Goal: Transaction & Acquisition: Book appointment/travel/reservation

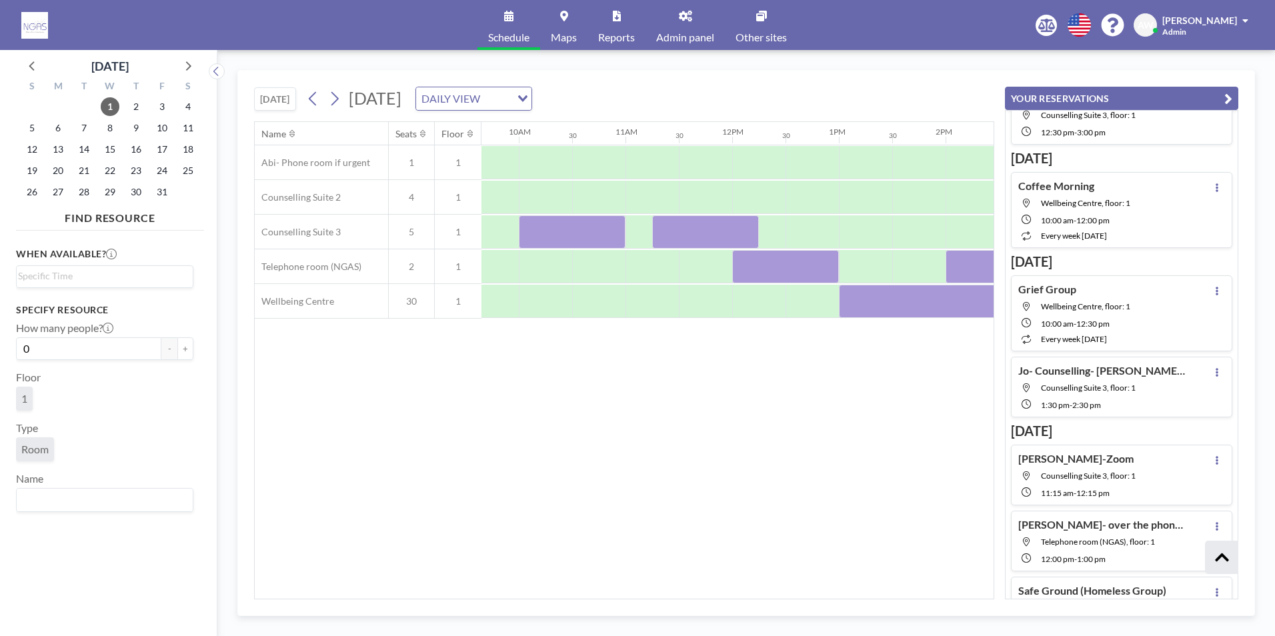
scroll to position [394, 0]
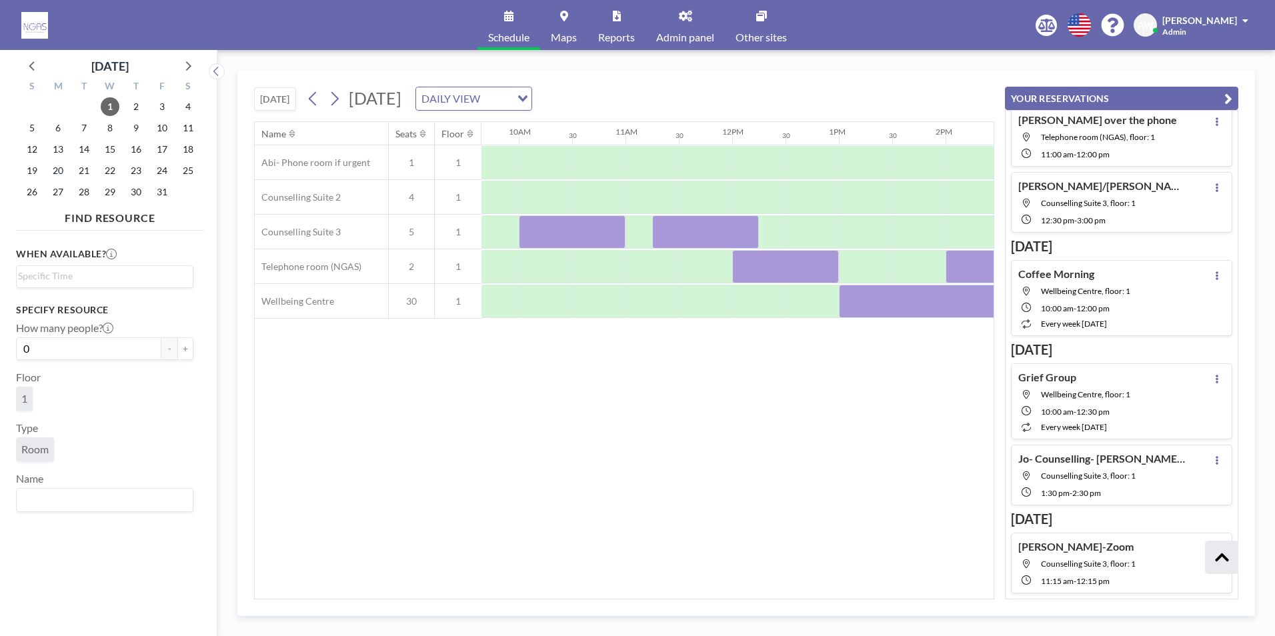
click at [660, 385] on div "Name Seats Floor 12AM 30 1AM 30 2AM 30 3AM 30 4AM 30 5AM 30 6AM 30 7AM 30 8AM 3…" at bounding box center [624, 360] width 739 height 477
click at [37, 65] on icon at bounding box center [32, 65] width 17 height 17
click at [132, 173] on span "25" at bounding box center [136, 170] width 19 height 19
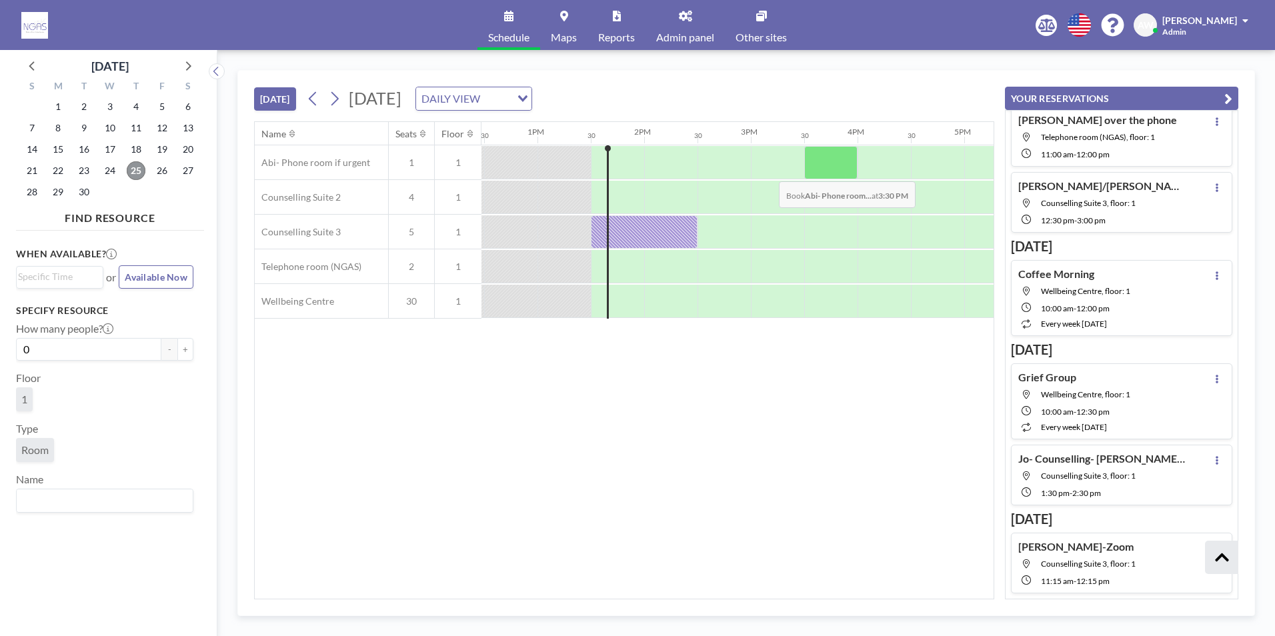
scroll to position [0, 1387]
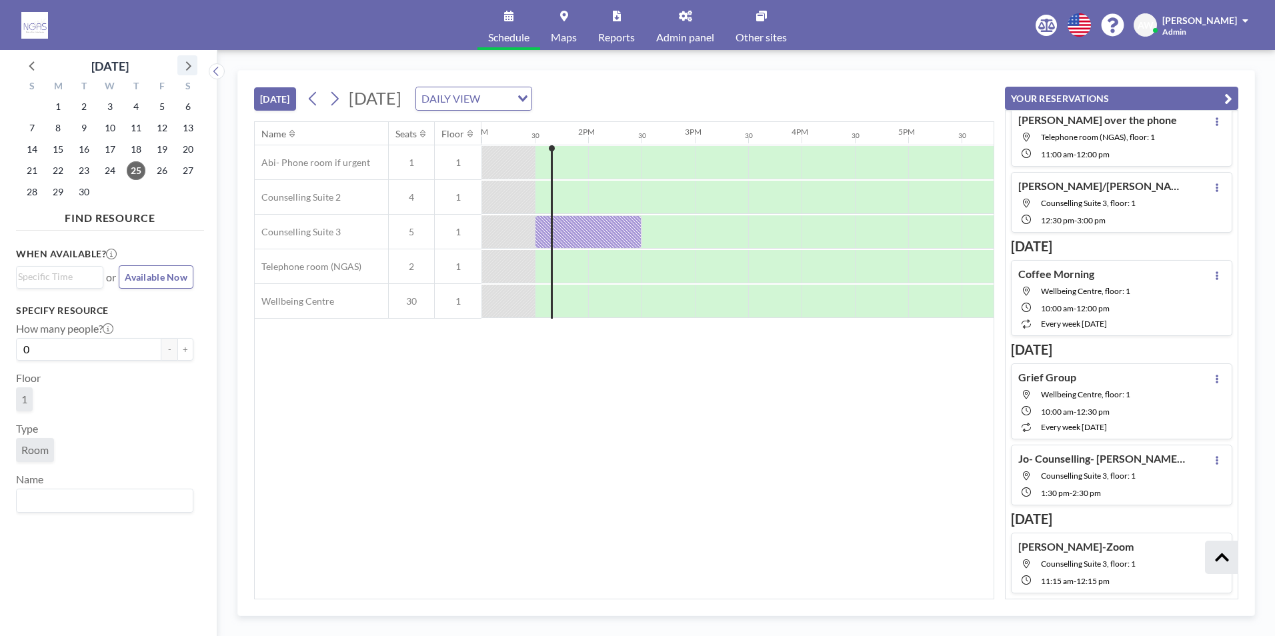
click at [185, 71] on icon at bounding box center [187, 65] width 17 height 17
click at [109, 107] on span "1" at bounding box center [110, 106] width 19 height 19
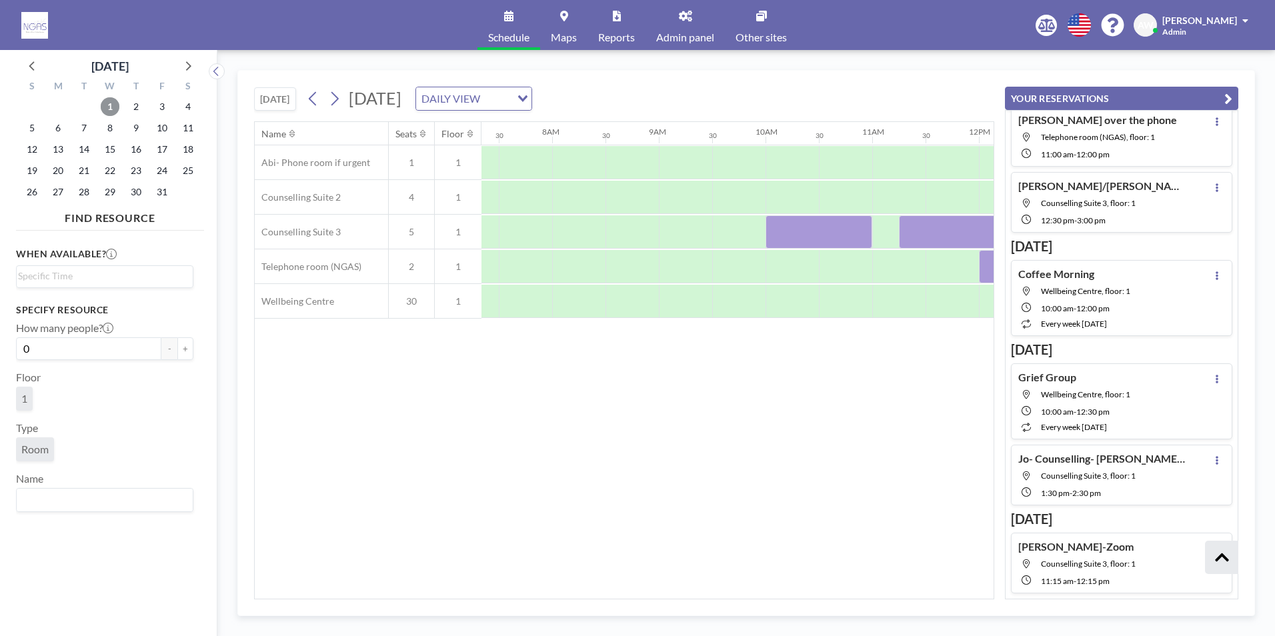
scroll to position [0, 800]
click at [870, 271] on div at bounding box center [881, 266] width 53 height 33
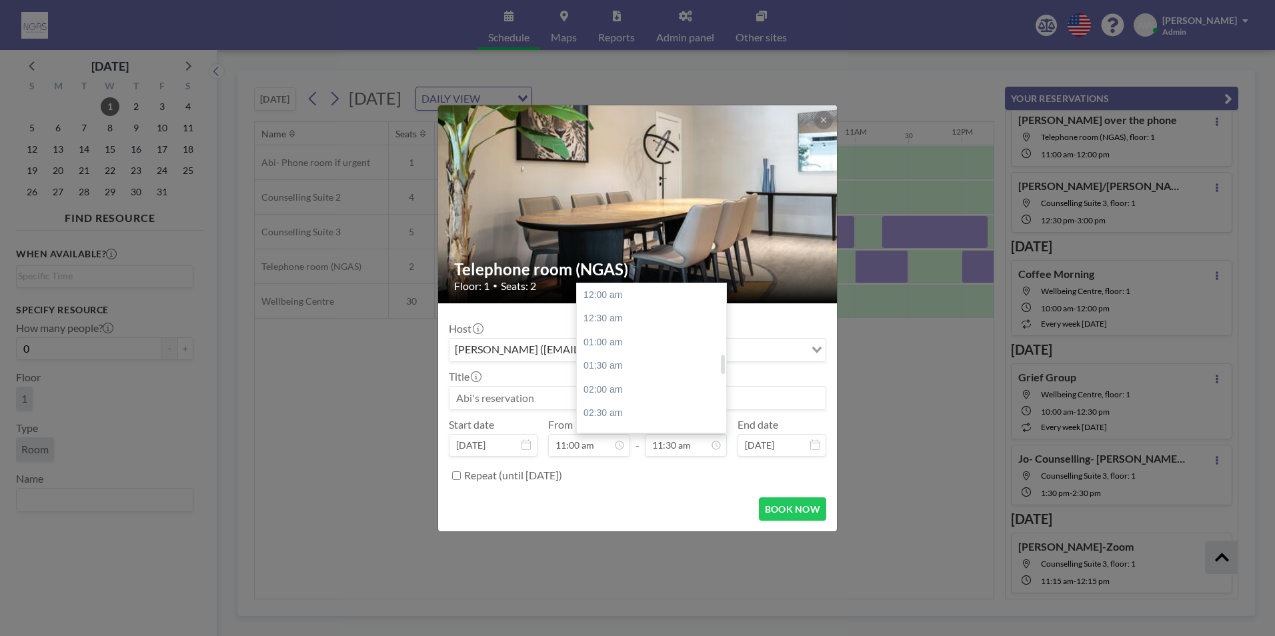
scroll to position [546, 0]
click at [620, 326] on div "12:00 pm" at bounding box center [655, 319] width 156 height 24
type input "12:00 pm"
click at [556, 395] on input at bounding box center [637, 398] width 376 height 23
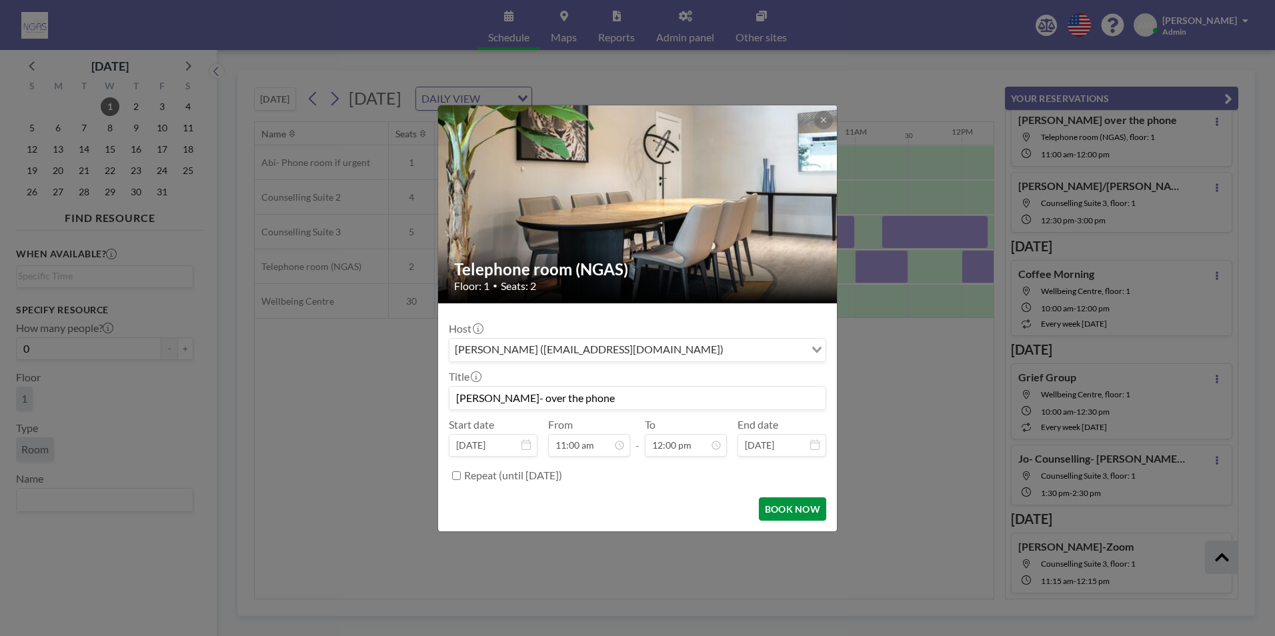
type input "[PERSON_NAME]- over the phone"
click at [767, 513] on button "BOOK NOW" at bounding box center [792, 508] width 67 height 23
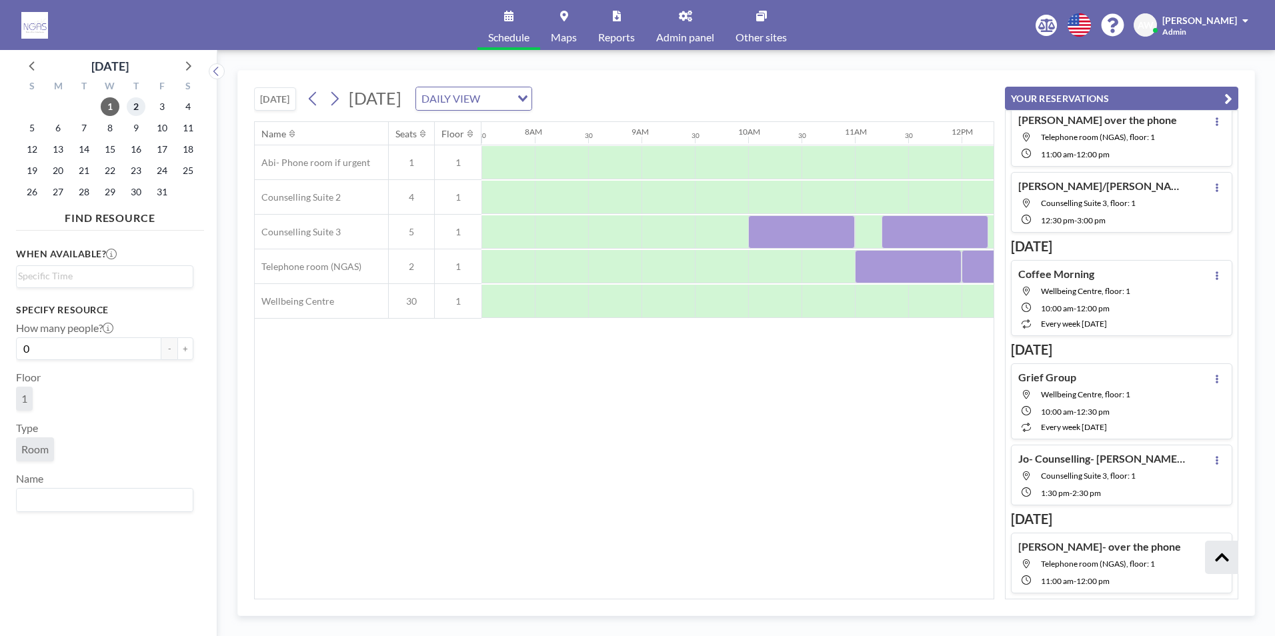
click at [139, 111] on span "2" at bounding box center [136, 106] width 19 height 19
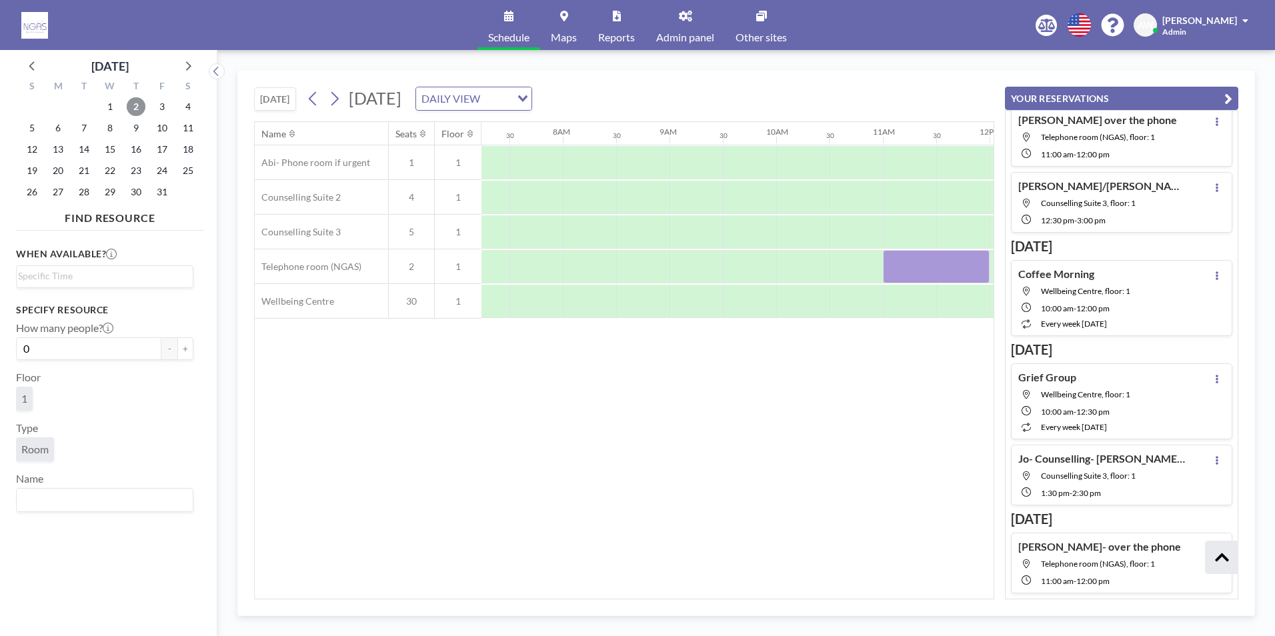
scroll to position [0, 800]
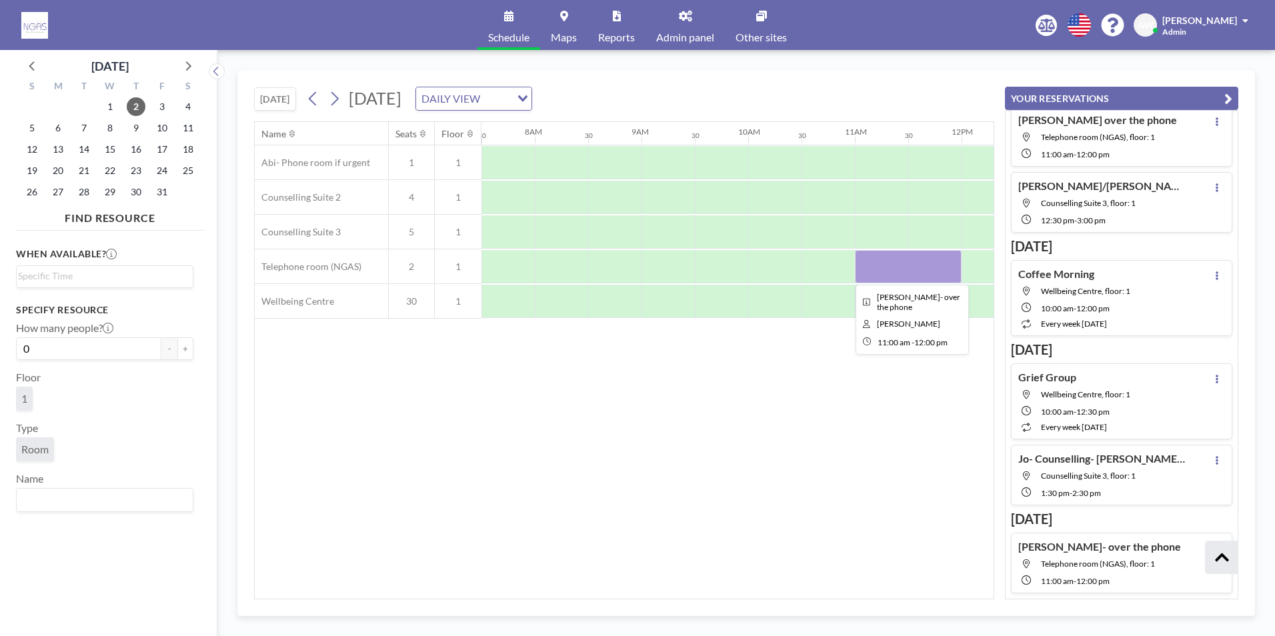
click at [940, 271] on div at bounding box center [908, 266] width 107 height 33
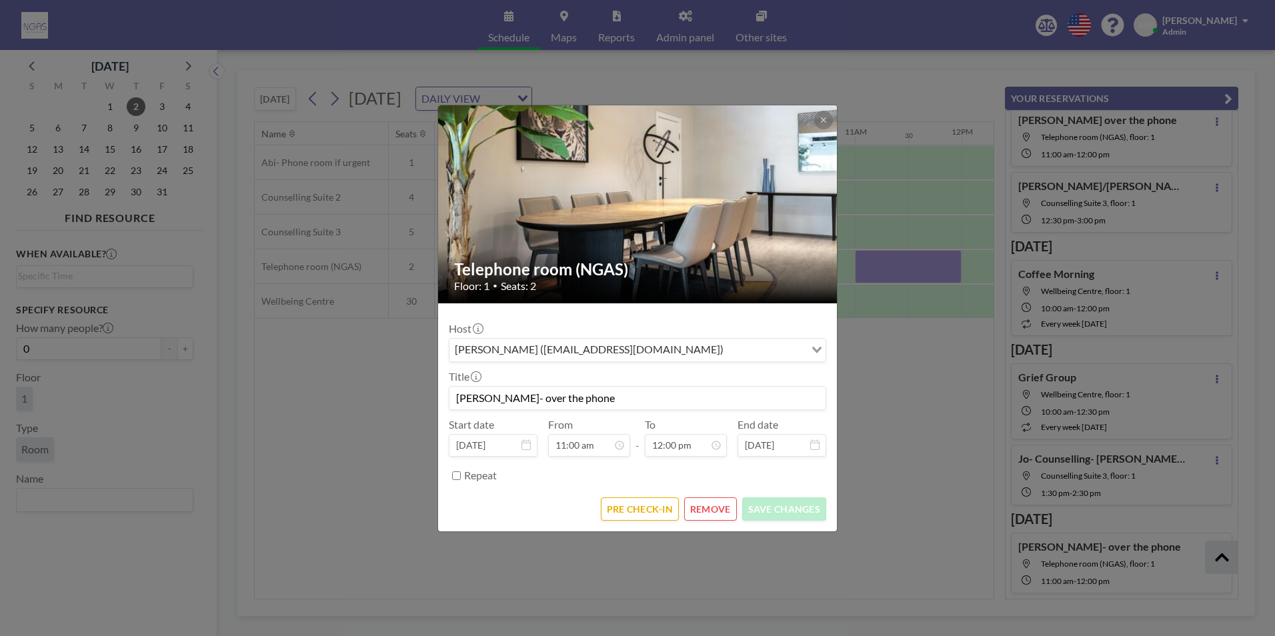
click at [634, 397] on input "[PERSON_NAME]- over the phone" at bounding box center [637, 398] width 376 height 23
type input "[PERSON_NAME]- over the phone- [PERSON_NAME]"
click at [807, 517] on button "SAVE CHANGES" at bounding box center [784, 508] width 84 height 23
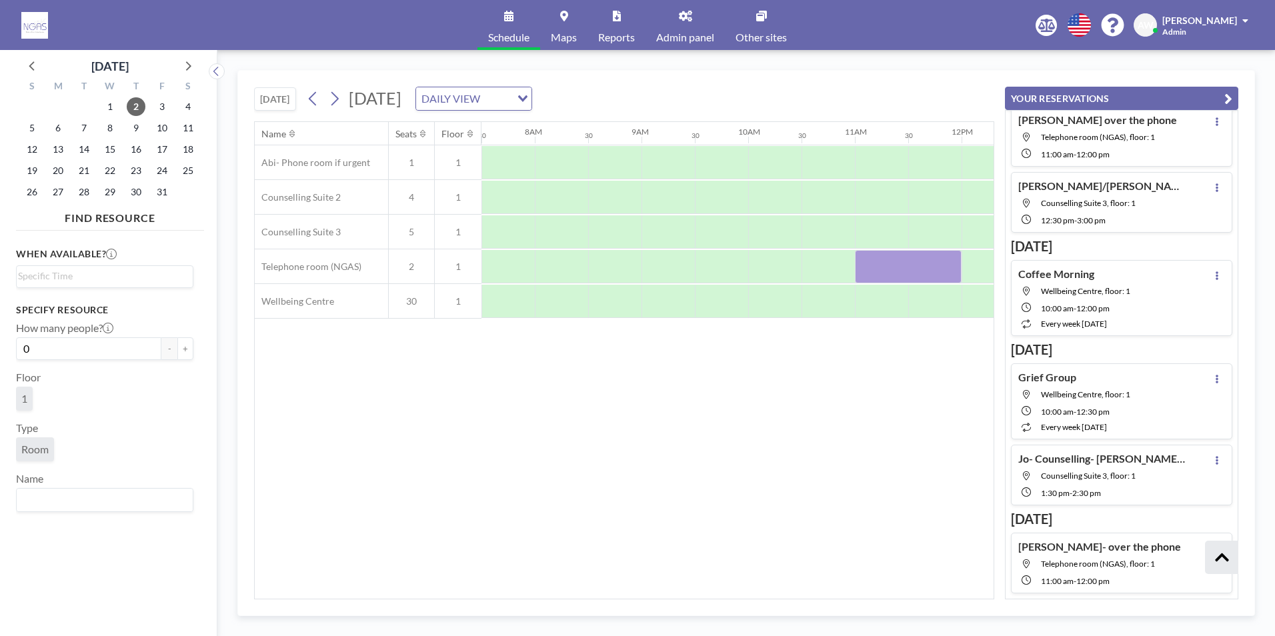
click at [587, 413] on div "Name Seats Floor 12AM 30 1AM 30 2AM 30 3AM 30 4AM 30 5AM 30 6AM 30 7AM 30 8AM 3…" at bounding box center [624, 360] width 739 height 477
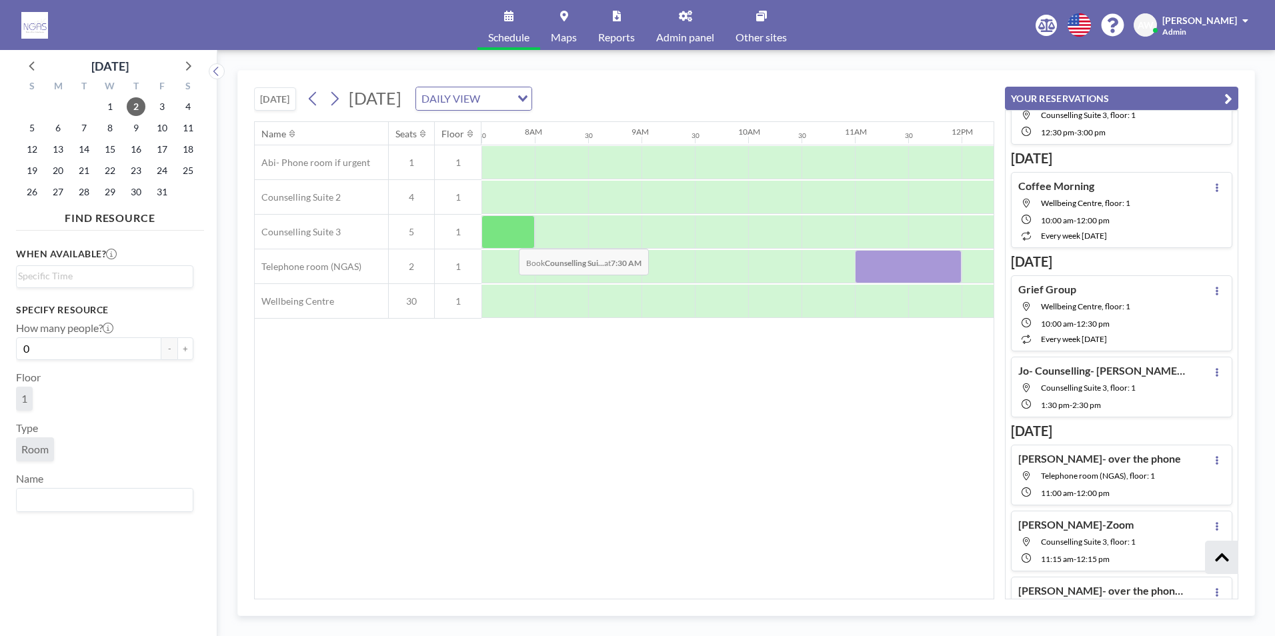
scroll to position [306, 0]
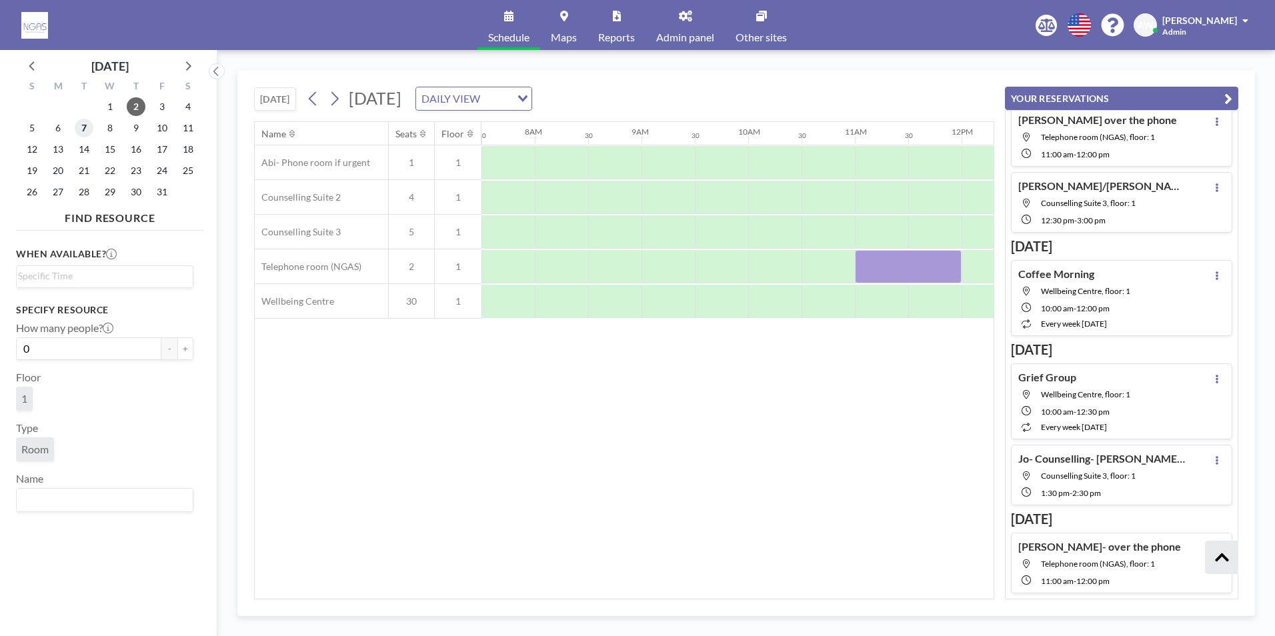
click at [79, 125] on span "7" at bounding box center [84, 128] width 19 height 19
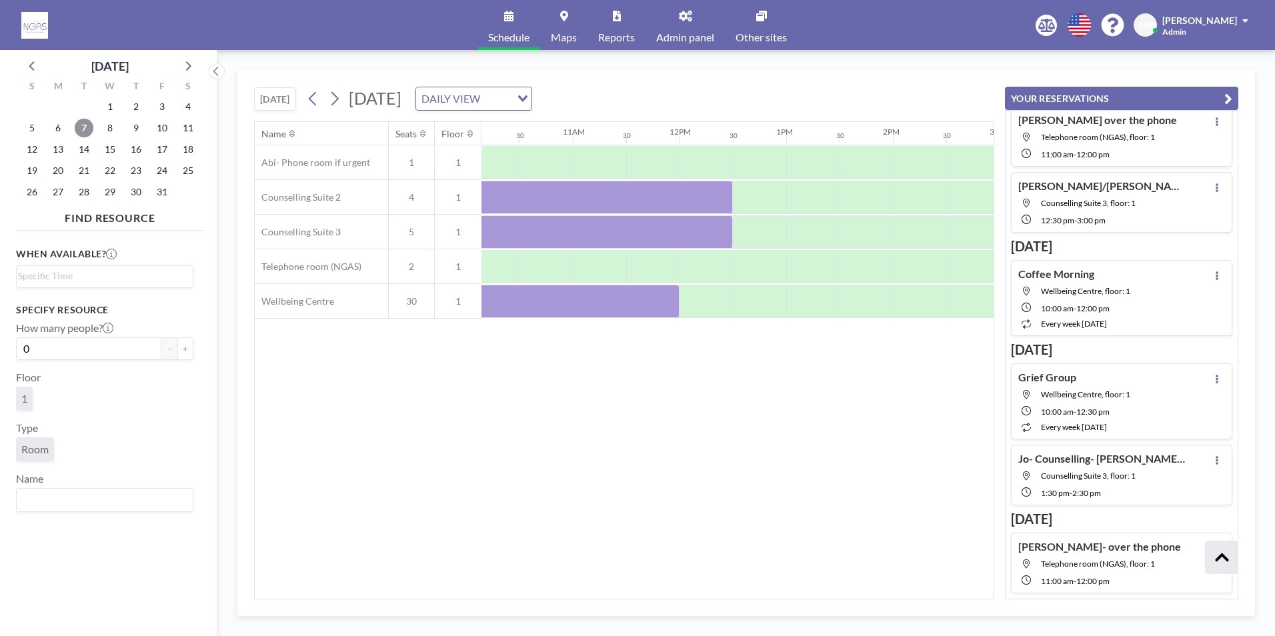
scroll to position [0, 1126]
click at [114, 129] on span "8" at bounding box center [110, 128] width 19 height 19
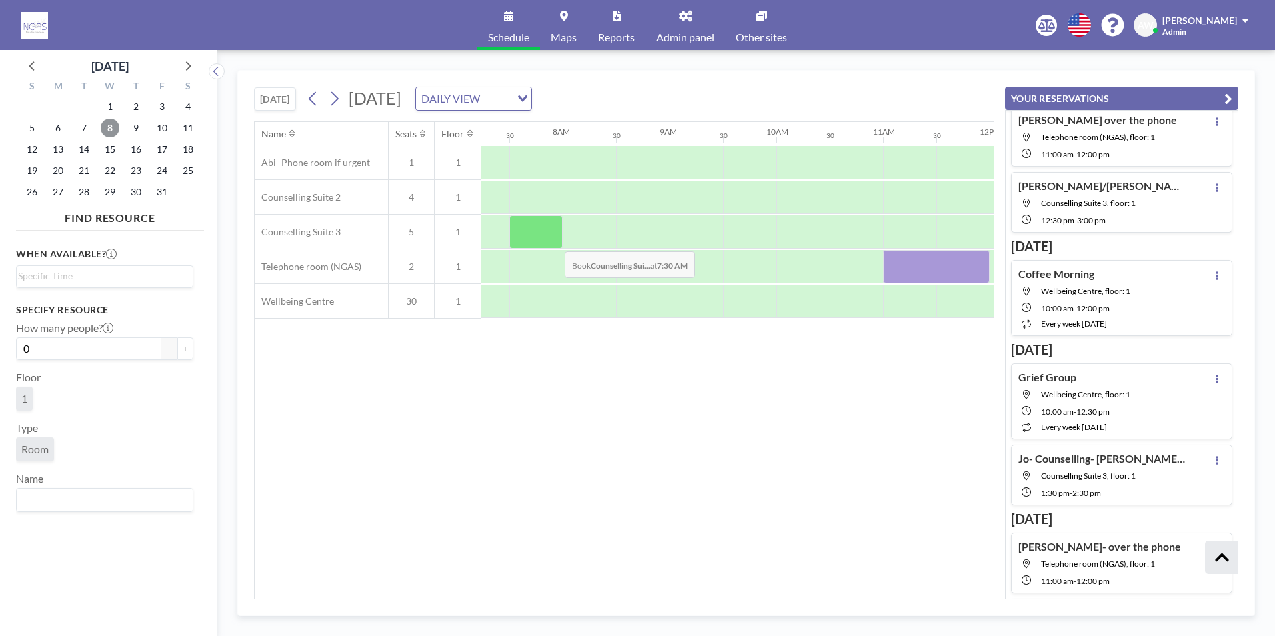
scroll to position [0, 800]
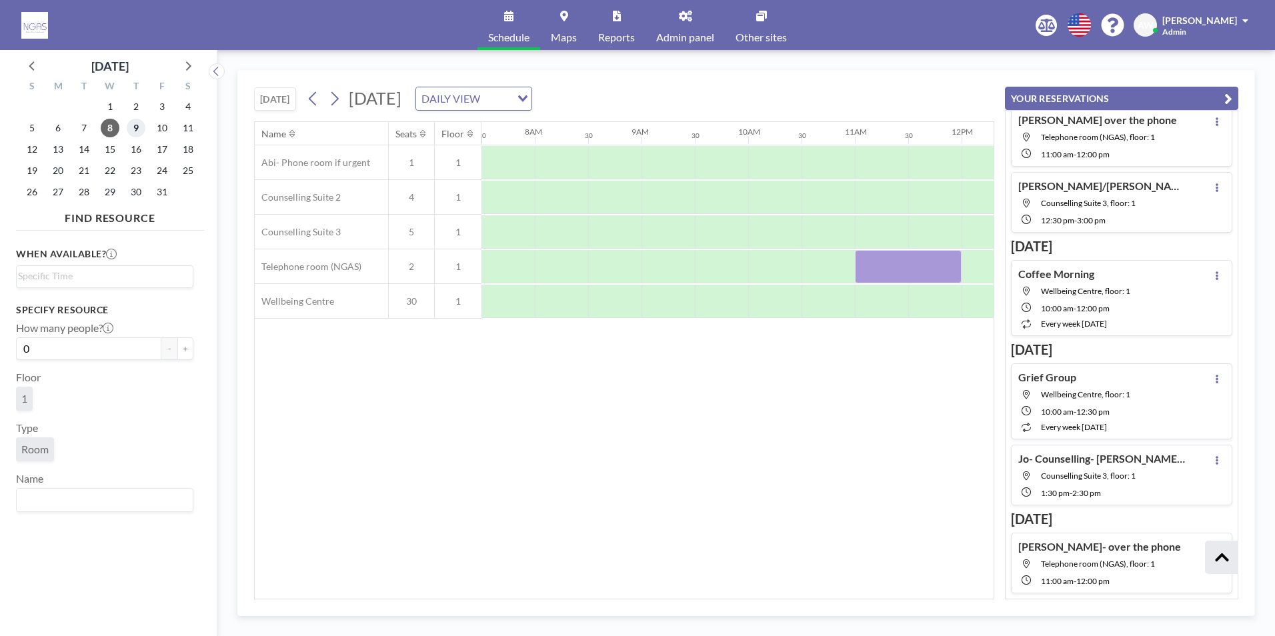
click at [133, 126] on span "9" at bounding box center [136, 128] width 19 height 19
